Goal: Task Accomplishment & Management: Use online tool/utility

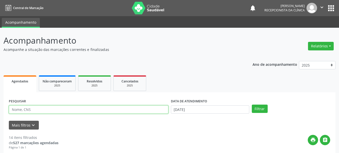
click at [66, 108] on input "text" at bounding box center [88, 109] width 159 height 9
type input "898003485969526"
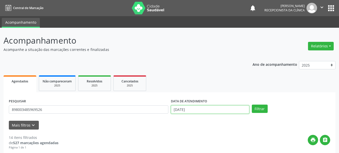
click at [205, 106] on input "[DATE]" at bounding box center [210, 109] width 78 height 9
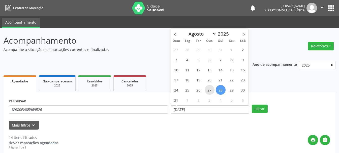
click at [210, 87] on span "27" at bounding box center [210, 90] width 10 height 10
type input "[DATE]"
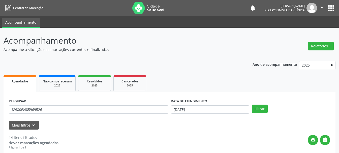
click at [261, 113] on div "PESQUISAR 898003485969526 DATA DE ATENDIMENTO [DATE] Filtrar" at bounding box center [170, 107] width 324 height 20
click at [260, 111] on button "Filtrar" at bounding box center [260, 109] width 16 height 9
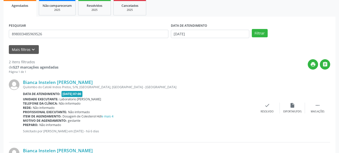
scroll to position [101, 0]
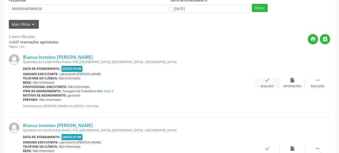
click at [271, 83] on div "check Resolvido" at bounding box center [266, 82] width 25 height 11
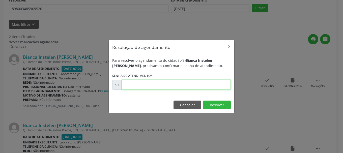
click at [178, 86] on input "text" at bounding box center [176, 85] width 109 height 10
type input "00017128"
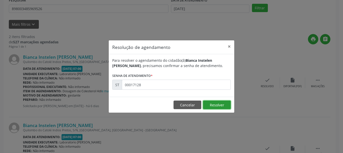
click at [214, 106] on button "Resolver" at bounding box center [217, 104] width 28 height 9
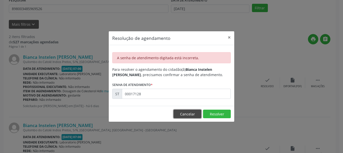
click at [196, 115] on button "Cancelar" at bounding box center [187, 114] width 28 height 9
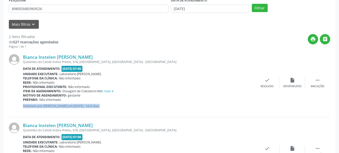
click at [196, 115] on div "Bianca Instelen [PERSON_NAME] Quilombo do [GEOGRAPHIC_DATA], S/N, [GEOGRAPHIC_D…" at bounding box center [169, 83] width 321 height 68
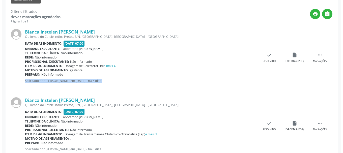
scroll to position [117, 0]
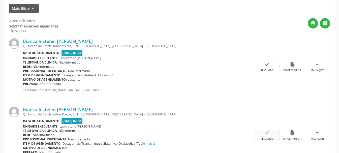
click at [269, 132] on icon "check" at bounding box center [267, 133] width 6 height 6
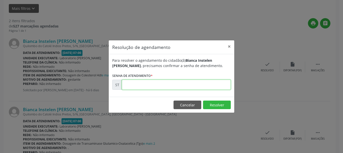
click at [193, 84] on input "text" at bounding box center [176, 85] width 109 height 10
type input "00017128"
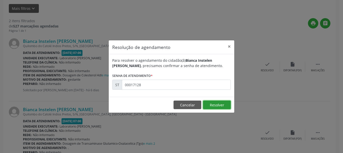
click at [206, 104] on button "Resolver" at bounding box center [217, 104] width 28 height 9
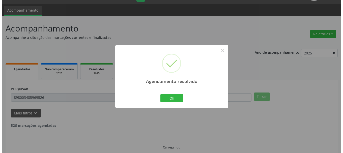
scroll to position [74, 0]
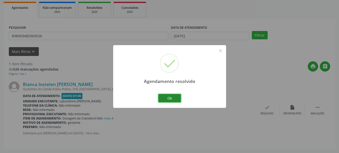
click at [165, 96] on button "Ok" at bounding box center [169, 98] width 23 height 9
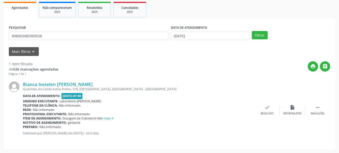
click at [165, 96] on div "Agendamento resolvido × Ok Cancel" at bounding box center [169, 76] width 339 height 153
click at [270, 110] on div "check Resolvido" at bounding box center [266, 110] width 25 height 11
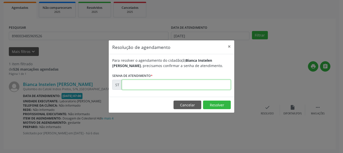
click at [195, 83] on input "text" at bounding box center [176, 85] width 109 height 10
type input "00017126"
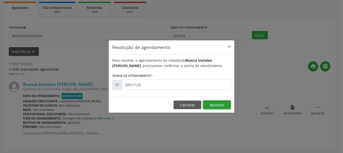
click at [223, 106] on button "Resolver" at bounding box center [217, 104] width 28 height 9
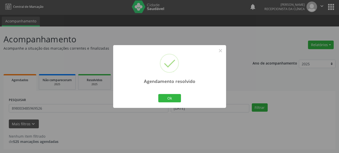
scroll to position [1, 0]
click at [176, 98] on button "Ok" at bounding box center [169, 98] width 23 height 9
click at [176, 98] on div "Agendamento resolvido × Ok Cancel" at bounding box center [169, 76] width 339 height 153
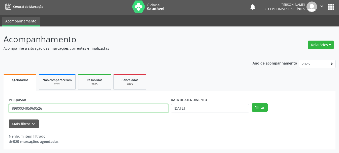
click at [129, 107] on input "898003485969526" at bounding box center [88, 108] width 159 height 9
type input "8"
type input "705000009191955"
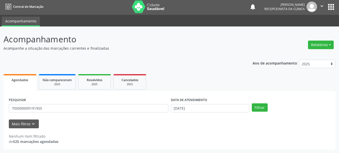
click at [257, 103] on div "PESQUISAR 705000009191955 DATA DE ATENDIMENTO [DATE] Filtrar" at bounding box center [170, 106] width 324 height 20
click at [257, 106] on button "Filtrar" at bounding box center [260, 107] width 16 height 9
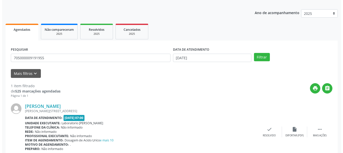
scroll to position [74, 0]
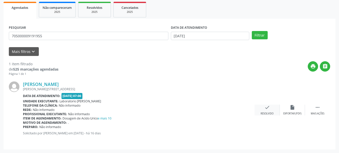
click at [271, 108] on div "check Resolvido" at bounding box center [266, 110] width 25 height 11
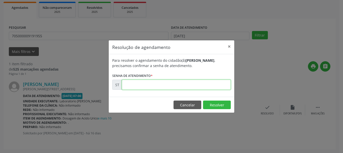
click at [134, 86] on input "text" at bounding box center [176, 85] width 109 height 10
type input "00016034"
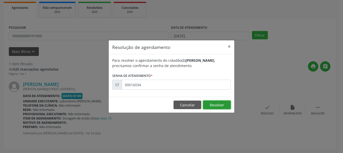
click at [218, 106] on button "Resolver" at bounding box center [217, 104] width 28 height 9
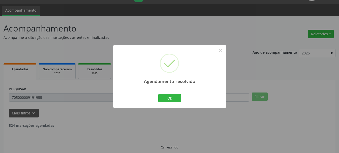
scroll to position [1, 0]
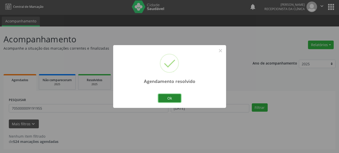
click at [170, 98] on button "Ok" at bounding box center [169, 98] width 23 height 9
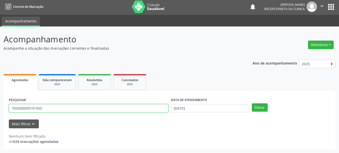
click at [120, 105] on input "705000009191955" at bounding box center [88, 108] width 159 height 9
type input "7"
type input "209588654040000"
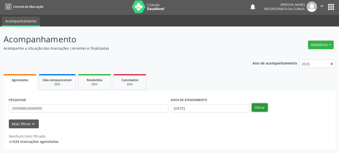
click at [254, 108] on button "Filtrar" at bounding box center [260, 107] width 16 height 9
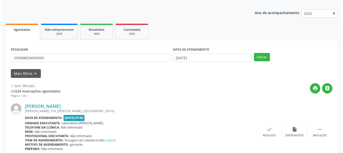
scroll to position [74, 0]
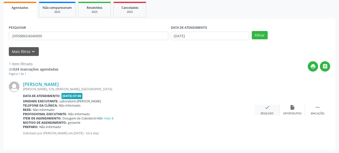
click at [263, 107] on div "check Resolvido" at bounding box center [266, 110] width 25 height 11
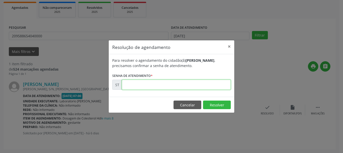
click at [152, 82] on input "text" at bounding box center [176, 85] width 109 height 10
type input "00017131"
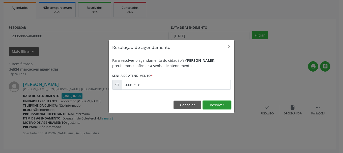
click at [224, 104] on button "Resolver" at bounding box center [217, 104] width 28 height 9
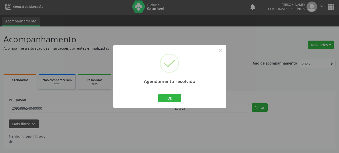
scroll to position [1, 0]
click at [177, 98] on button "Ok" at bounding box center [169, 98] width 23 height 9
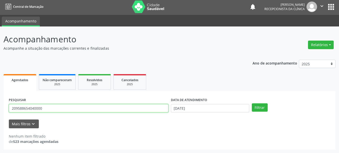
click at [76, 108] on input "209588654040000" at bounding box center [88, 108] width 159 height 9
type input "2"
type input "1"
type input "898003418690396"
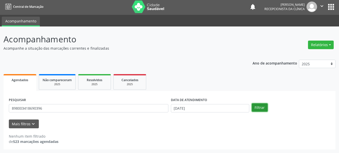
click at [262, 107] on button "Filtrar" at bounding box center [260, 107] width 16 height 9
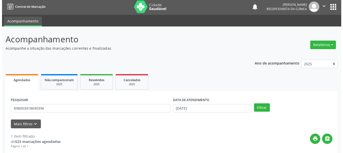
scroll to position [74, 0]
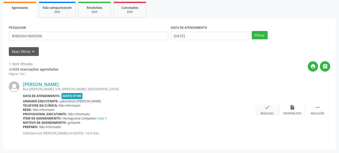
click at [267, 109] on icon "check" at bounding box center [267, 108] width 6 height 6
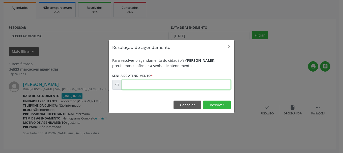
click at [152, 85] on input "text" at bounding box center [176, 85] width 109 height 10
type input "00016693"
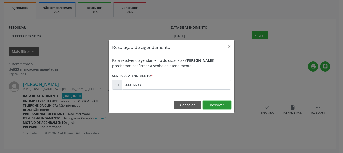
click at [214, 104] on button "Resolver" at bounding box center [217, 104] width 28 height 9
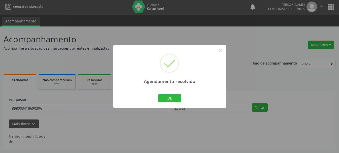
scroll to position [1, 0]
click at [171, 96] on button "Ok" at bounding box center [169, 98] width 23 height 9
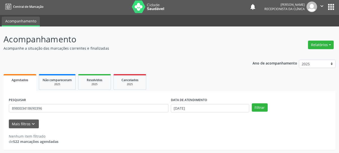
click at [138, 102] on div "PESQUISAR 898003418690396" at bounding box center [89, 106] width 162 height 20
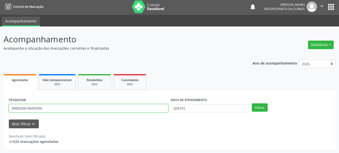
click at [131, 106] on input "898003418690396" at bounding box center [88, 108] width 159 height 9
type input "8"
type input "700801948185684"
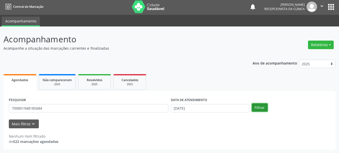
click at [259, 110] on button "Filtrar" at bounding box center [260, 107] width 16 height 9
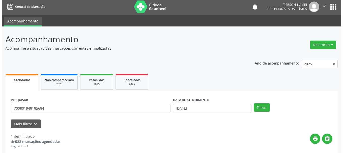
scroll to position [52, 0]
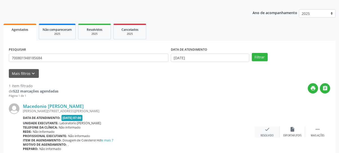
click at [270, 131] on div "check Resolvido" at bounding box center [266, 131] width 25 height 11
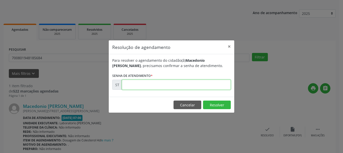
click at [146, 85] on input "text" at bounding box center [176, 85] width 109 height 10
type input "00016670"
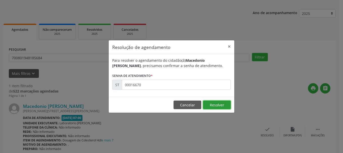
click at [219, 104] on button "Resolver" at bounding box center [217, 104] width 28 height 9
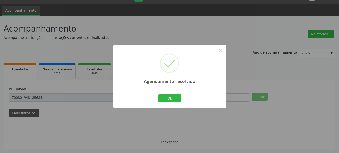
scroll to position [1, 0]
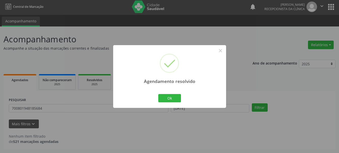
click at [181, 98] on div "Ok Cancel" at bounding box center [169, 98] width 25 height 11
click at [161, 97] on button "Ok" at bounding box center [169, 98] width 23 height 9
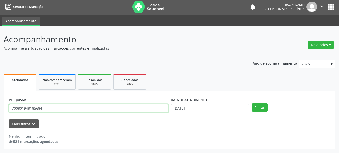
click at [116, 108] on input "700801948185684" at bounding box center [88, 108] width 159 height 9
type input "709604675005376"
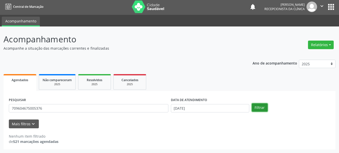
click at [260, 108] on button "Filtrar" at bounding box center [260, 107] width 16 height 9
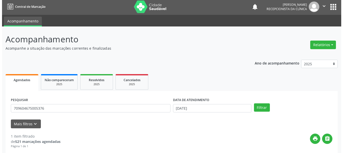
scroll to position [74, 0]
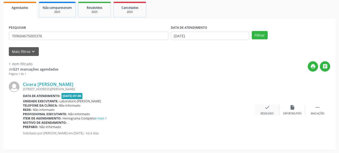
click at [270, 110] on icon "check" at bounding box center [267, 108] width 6 height 6
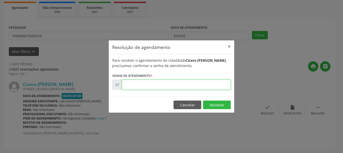
click at [165, 83] on input "text" at bounding box center [176, 85] width 109 height 10
type input "00017124"
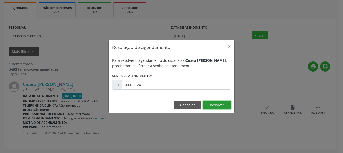
click at [209, 105] on button "Resolver" at bounding box center [217, 104] width 28 height 9
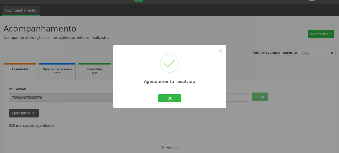
scroll to position [1, 0]
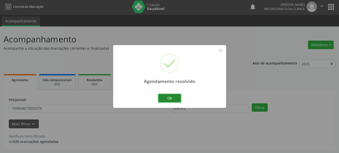
click at [177, 97] on button "Ok" at bounding box center [169, 98] width 23 height 9
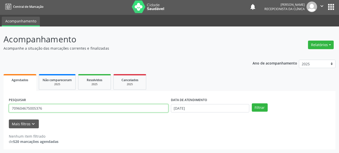
click at [125, 110] on input "709604675005376" at bounding box center [88, 108] width 159 height 9
type input "702405523247925"
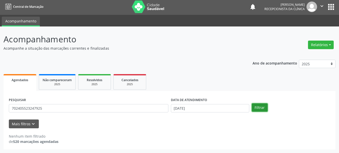
click at [253, 110] on button "Filtrar" at bounding box center [260, 107] width 16 height 9
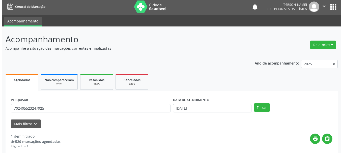
scroll to position [74, 0]
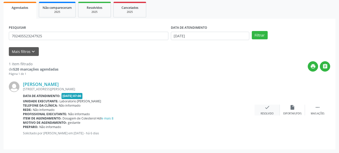
click at [268, 111] on div "check Resolvido" at bounding box center [266, 110] width 25 height 11
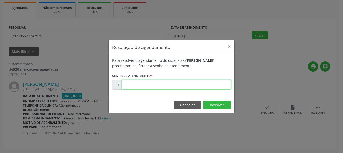
click at [170, 85] on input "text" at bounding box center [176, 85] width 109 height 10
type input "00017129"
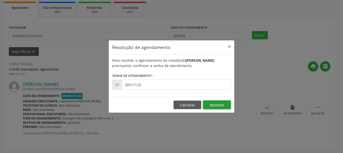
click at [211, 102] on button "Resolver" at bounding box center [217, 104] width 28 height 9
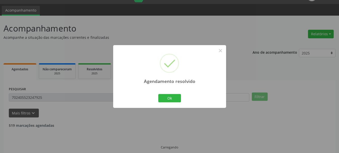
scroll to position [1, 0]
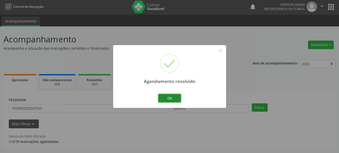
click at [173, 97] on button "Ok" at bounding box center [169, 98] width 23 height 9
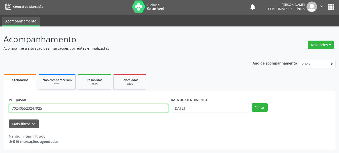
click at [117, 108] on input "702405523247925" at bounding box center [88, 108] width 159 height 9
type input "7"
type input "898004045221591"
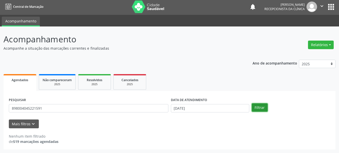
click at [258, 108] on button "Filtrar" at bounding box center [260, 107] width 16 height 9
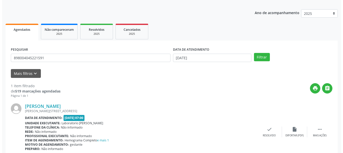
scroll to position [74, 0]
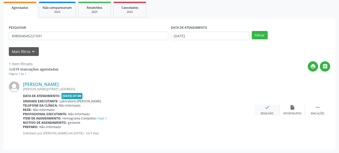
click at [263, 107] on div "check Resolvido" at bounding box center [266, 110] width 25 height 11
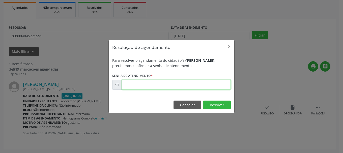
click at [202, 86] on input "text" at bounding box center [176, 85] width 109 height 10
type input "00016699"
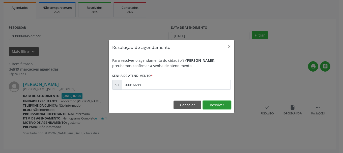
click at [223, 105] on button "Resolver" at bounding box center [217, 104] width 28 height 9
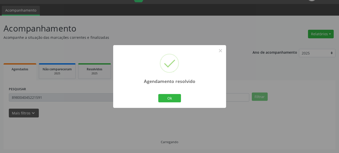
scroll to position [1, 0]
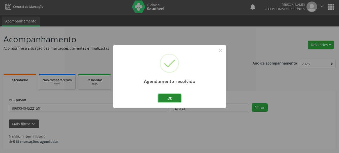
click at [165, 99] on button "Ok" at bounding box center [169, 98] width 23 height 9
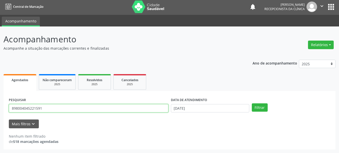
click at [137, 110] on input "898004045221591" at bounding box center [88, 108] width 159 height 9
type input "8"
type input "700000239973601"
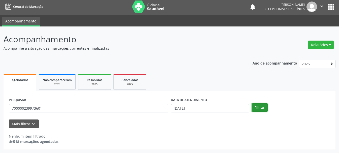
click at [254, 107] on button "Filtrar" at bounding box center [260, 107] width 16 height 9
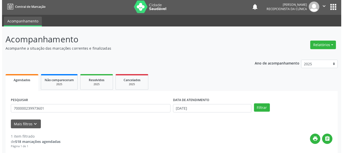
scroll to position [74, 0]
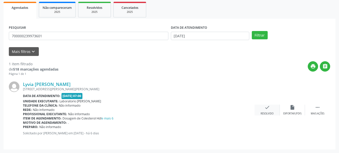
click at [266, 108] on icon "check" at bounding box center [267, 108] width 6 height 6
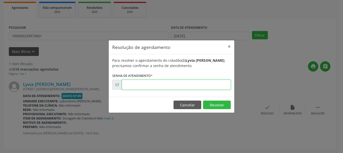
click at [133, 83] on input "text" at bounding box center [176, 85] width 109 height 10
type input "00017138"
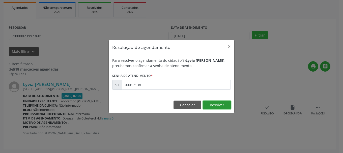
click at [212, 101] on button "Resolver" at bounding box center [217, 104] width 28 height 9
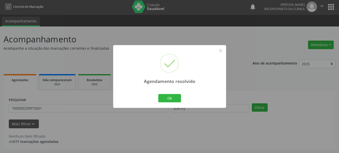
scroll to position [1, 0]
click at [178, 97] on button "Ok" at bounding box center [169, 98] width 23 height 9
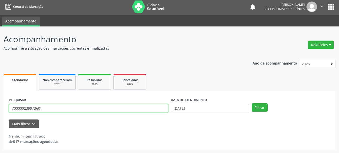
click at [98, 109] on input "700000239973601" at bounding box center [88, 108] width 159 height 9
type input "704605695492221"
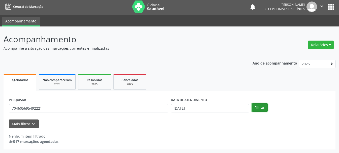
click at [260, 107] on button "Filtrar" at bounding box center [260, 107] width 16 height 9
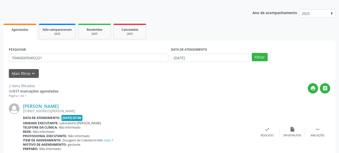
scroll to position [102, 0]
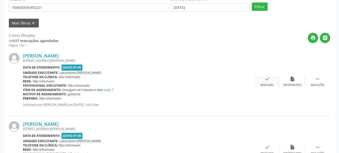
click at [262, 81] on div "check Resolvido" at bounding box center [266, 81] width 25 height 11
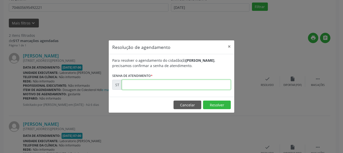
click at [188, 90] on input "text" at bounding box center [176, 85] width 109 height 10
type input "00017122"
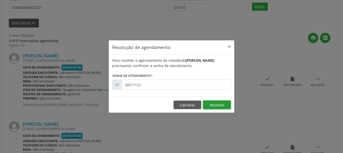
click at [211, 103] on button "Resolver" at bounding box center [217, 104] width 28 height 9
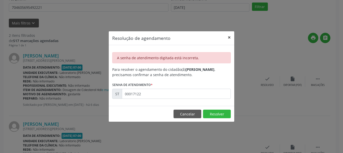
click at [228, 38] on button "×" at bounding box center [229, 37] width 10 height 12
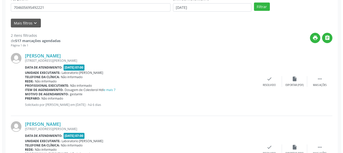
scroll to position [127, 0]
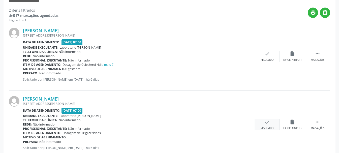
click at [266, 124] on icon "check" at bounding box center [267, 122] width 6 height 6
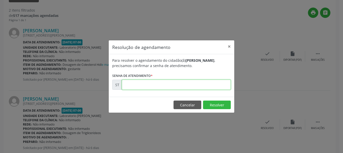
click at [155, 87] on input "text" at bounding box center [176, 85] width 109 height 10
type input "00017122"
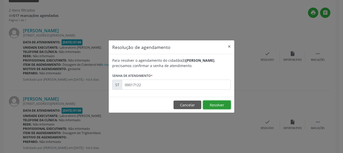
click at [212, 104] on button "Resolver" at bounding box center [217, 104] width 28 height 9
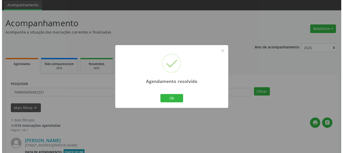
scroll to position [74, 0]
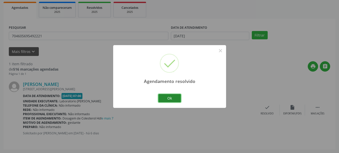
click at [176, 100] on button "Ok" at bounding box center [169, 98] width 23 height 9
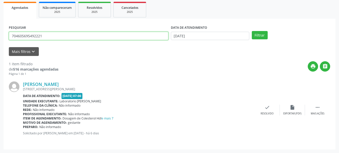
drag, startPoint x: 47, startPoint y: 37, endPoint x: 10, endPoint y: 33, distance: 37.7
click at [10, 33] on input "704605695492221" at bounding box center [88, 36] width 159 height 9
click at [71, 39] on input "704605695492221" at bounding box center [88, 36] width 159 height 9
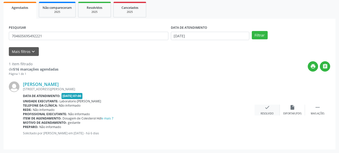
click at [266, 109] on icon "check" at bounding box center [267, 108] width 6 height 6
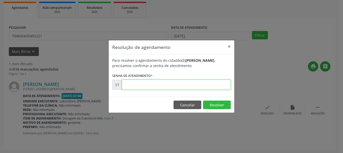
click at [167, 86] on input "text" at bounding box center [176, 85] width 109 height 10
type input "00017120"
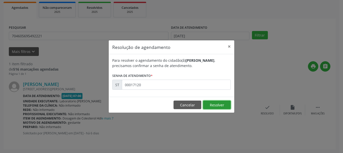
click at [211, 108] on button "Resolver" at bounding box center [217, 104] width 28 height 9
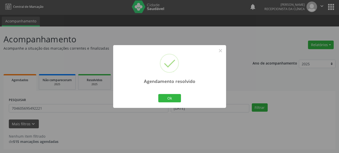
scroll to position [1, 0]
click at [178, 96] on button "Ok" at bounding box center [169, 98] width 23 height 9
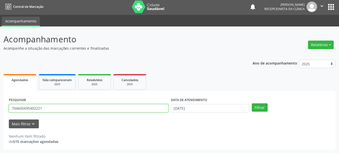
click at [113, 106] on input "704605695492221" at bounding box center [88, 108] width 159 height 9
type input "7"
type input "162160517770003"
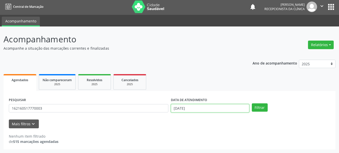
click at [214, 109] on input "[DATE]" at bounding box center [210, 108] width 78 height 9
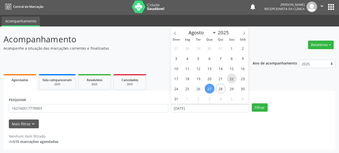
click at [229, 79] on span "22" at bounding box center [232, 79] width 10 height 10
type input "[DATE]"
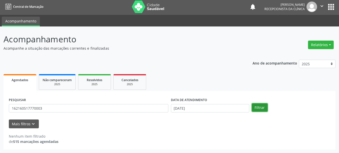
click at [258, 106] on button "Filtrar" at bounding box center [260, 107] width 16 height 9
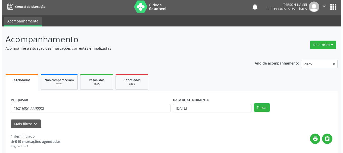
scroll to position [74, 0]
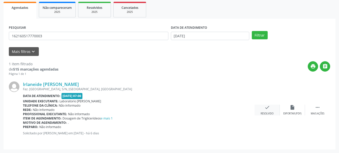
click at [268, 109] on icon "check" at bounding box center [267, 108] width 6 height 6
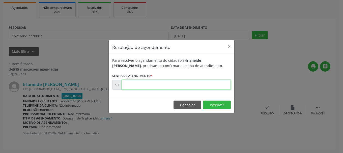
click at [167, 82] on input "text" at bounding box center [176, 85] width 109 height 10
type input "00017082"
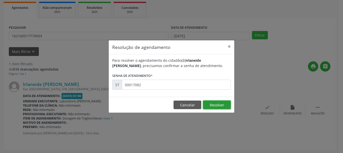
click at [219, 105] on button "Resolver" at bounding box center [217, 104] width 28 height 9
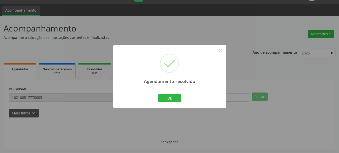
scroll to position [1, 0]
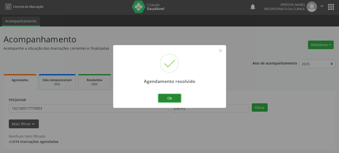
click at [179, 100] on button "Ok" at bounding box center [169, 98] width 23 height 9
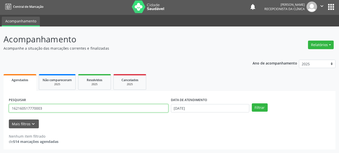
click at [100, 107] on input "162160517770003" at bounding box center [88, 108] width 159 height 9
type input "1"
type input "704308528824696"
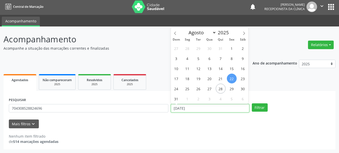
click at [186, 109] on input "[DATE]" at bounding box center [210, 108] width 78 height 9
click at [202, 90] on span "26" at bounding box center [198, 89] width 10 height 10
type input "[DATE]"
click at [202, 90] on span "26" at bounding box center [198, 89] width 10 height 10
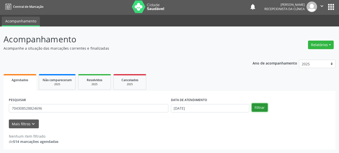
click at [257, 109] on button "Filtrar" at bounding box center [260, 107] width 16 height 9
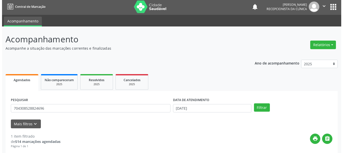
scroll to position [74, 0]
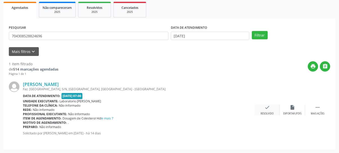
click at [269, 107] on icon "check" at bounding box center [267, 108] width 6 height 6
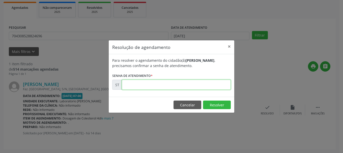
click at [151, 86] on input "text" at bounding box center [176, 85] width 109 height 10
type input "00016279"
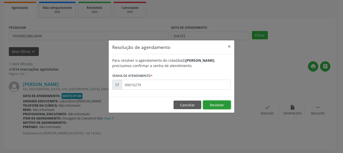
click at [218, 106] on button "Resolver" at bounding box center [217, 104] width 28 height 9
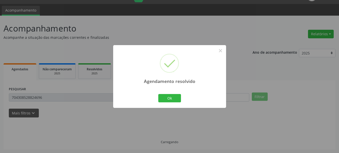
scroll to position [1, 0]
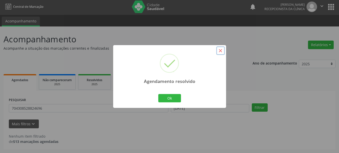
click at [222, 51] on button "×" at bounding box center [220, 50] width 9 height 9
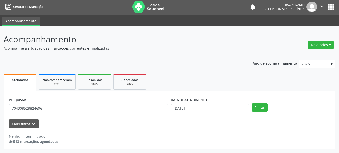
scroll to position [0, 0]
